Goal: Transaction & Acquisition: Purchase product/service

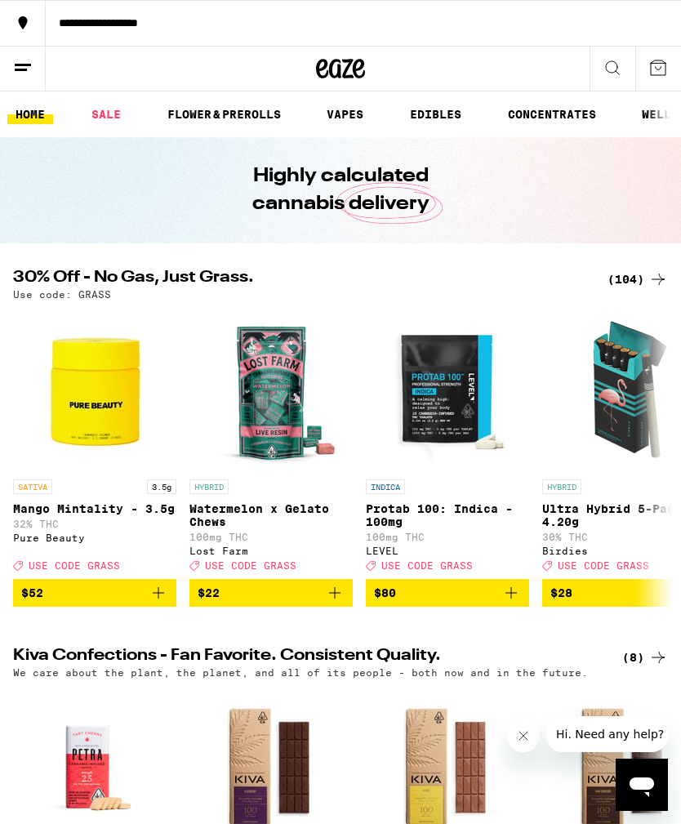
click at [639, 278] on div "(104)" at bounding box center [638, 279] width 60 height 20
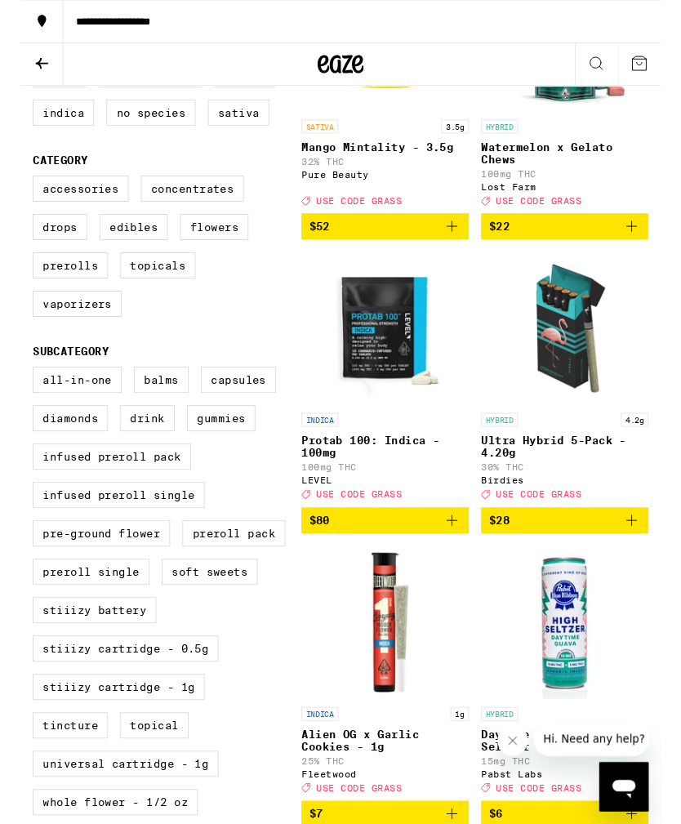
scroll to position [348, 0]
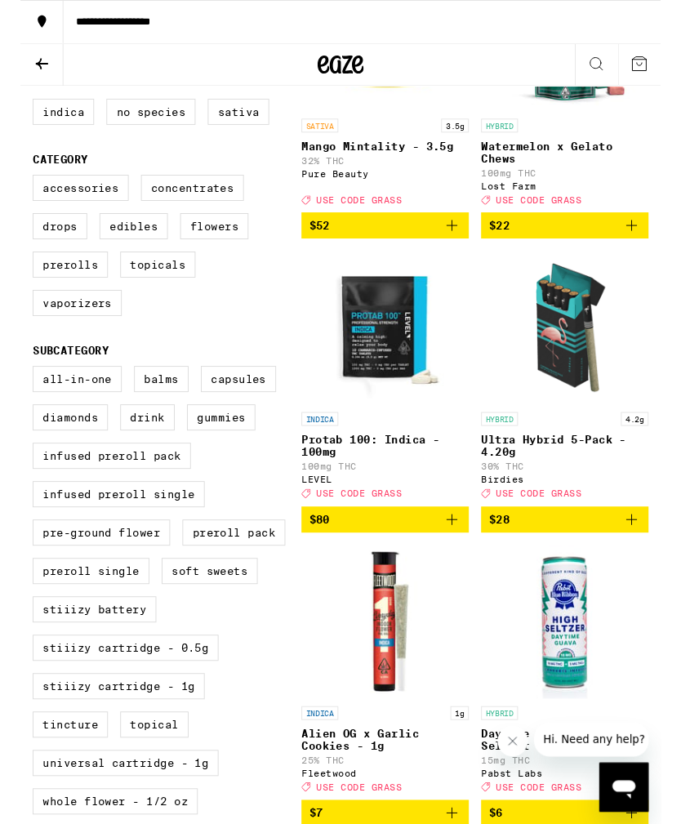
click at [139, 499] on label "Infused Preroll Pack" at bounding box center [97, 485] width 168 height 28
click at [17, 393] on input "Infused Preroll Pack" at bounding box center [16, 392] width 1 height 1
checkbox input "true"
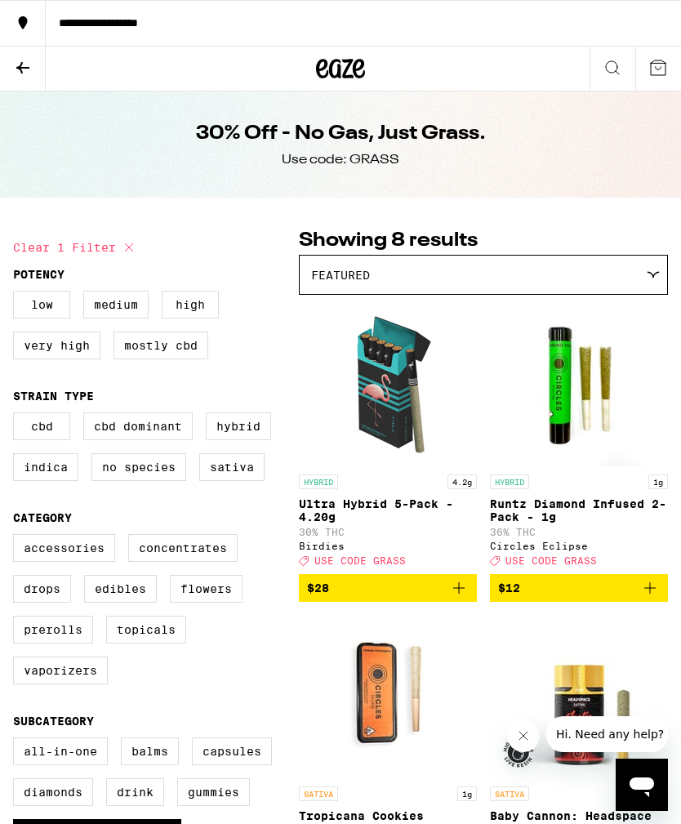
click at [31, 65] on icon at bounding box center [23, 68] width 20 height 20
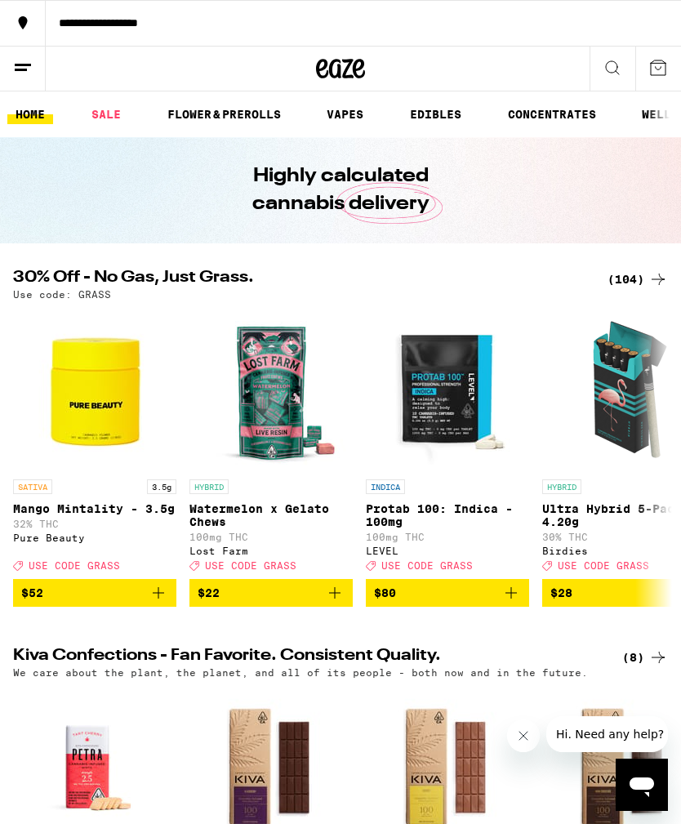
click at [115, 105] on link "SALE" at bounding box center [106, 115] width 46 height 20
click at [632, 274] on div "(104)" at bounding box center [638, 279] width 60 height 20
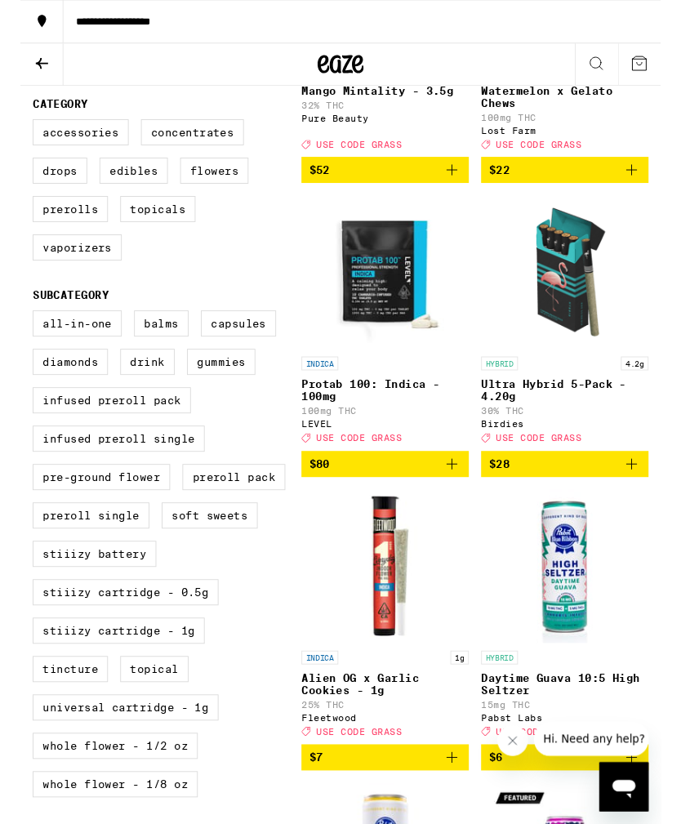
scroll to position [407, 0]
click at [150, 439] on label "Infused Preroll Pack" at bounding box center [97, 426] width 168 height 28
click at [17, 333] on input "Infused Preroll Pack" at bounding box center [16, 332] width 1 height 1
checkbox input "true"
